Goal: Find contact information: Find contact information

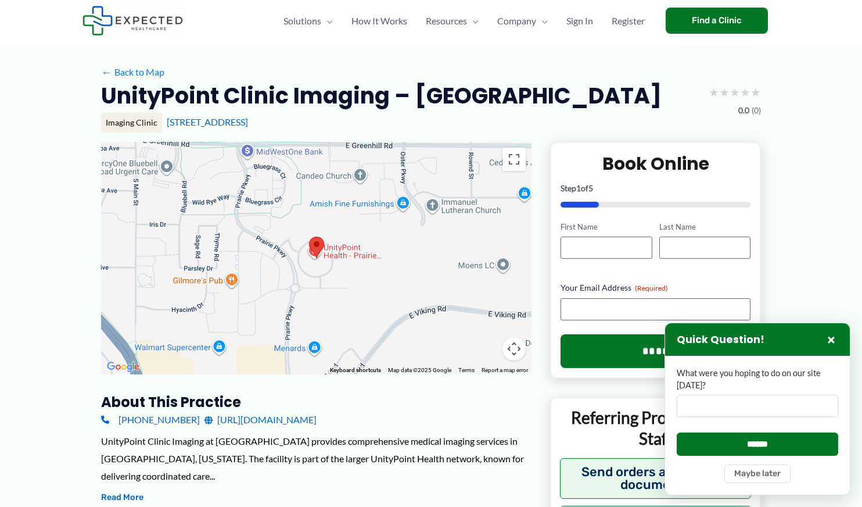
scroll to position [29, 0]
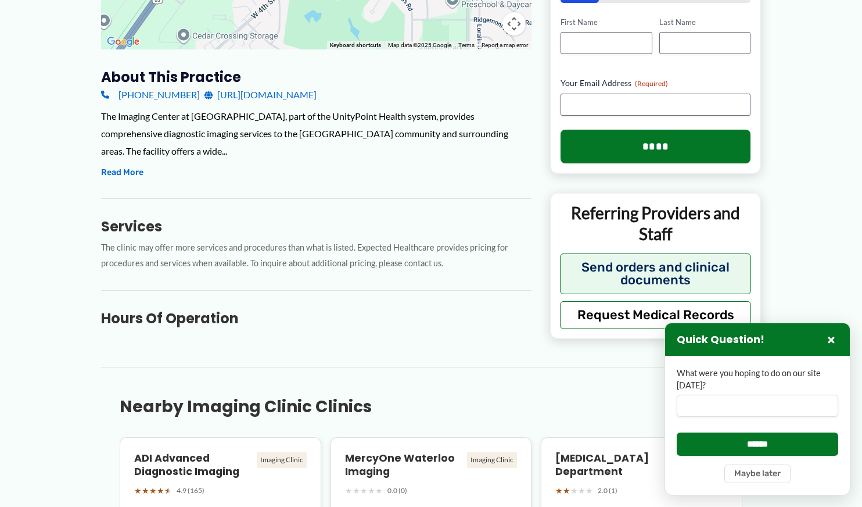
scroll to position [354, 0]
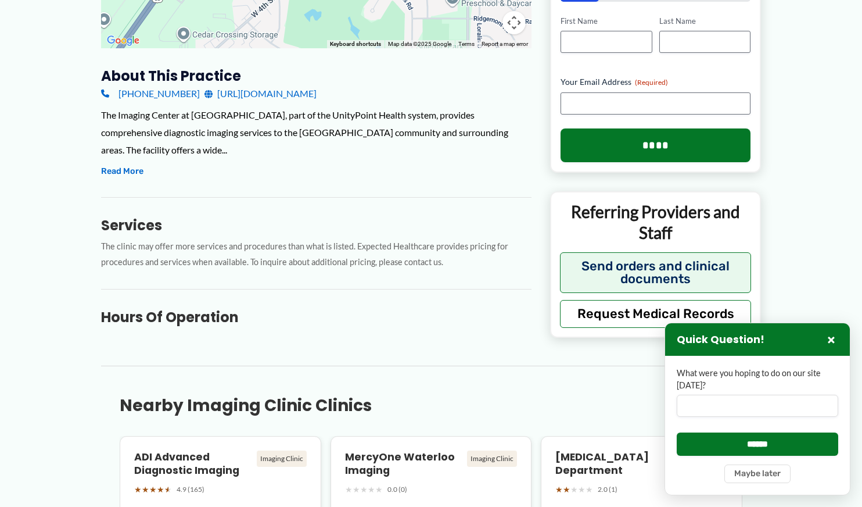
click at [279, 94] on link "[URL][DOMAIN_NAME]" at bounding box center [261, 93] width 112 height 17
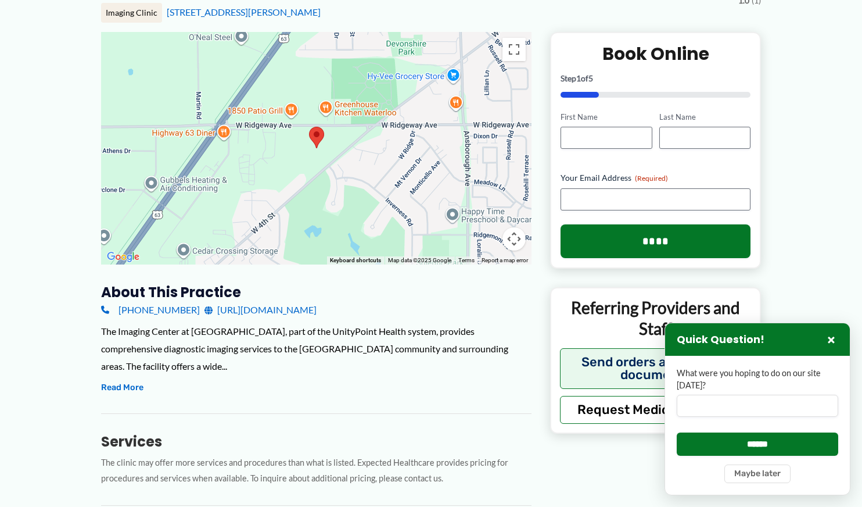
scroll to position [167, 0]
